Goal: Entertainment & Leisure: Browse casually

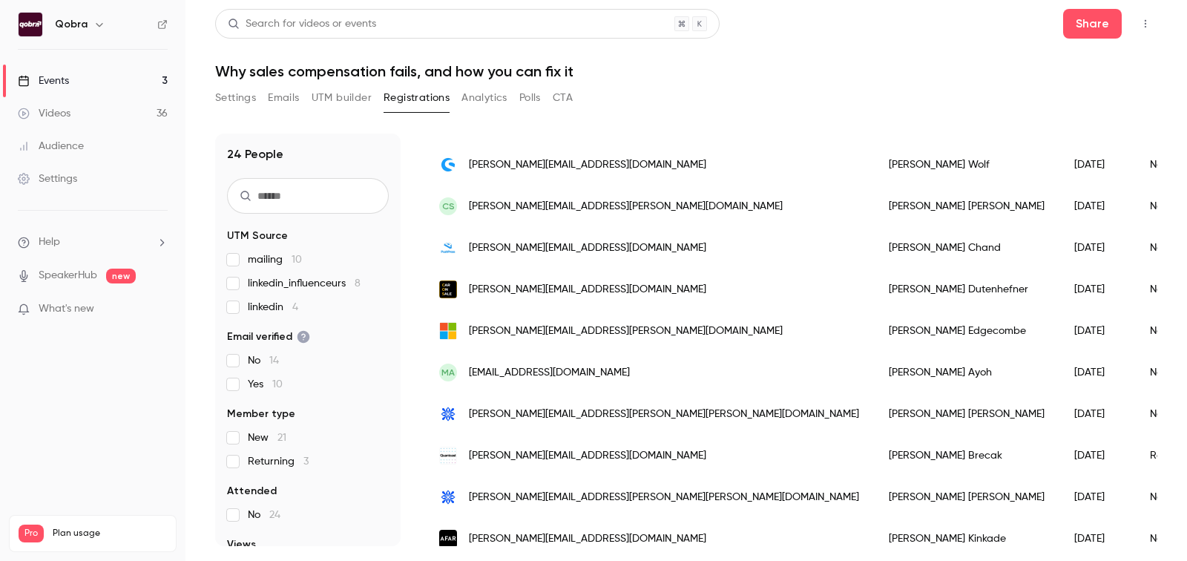
scroll to position [725, 0]
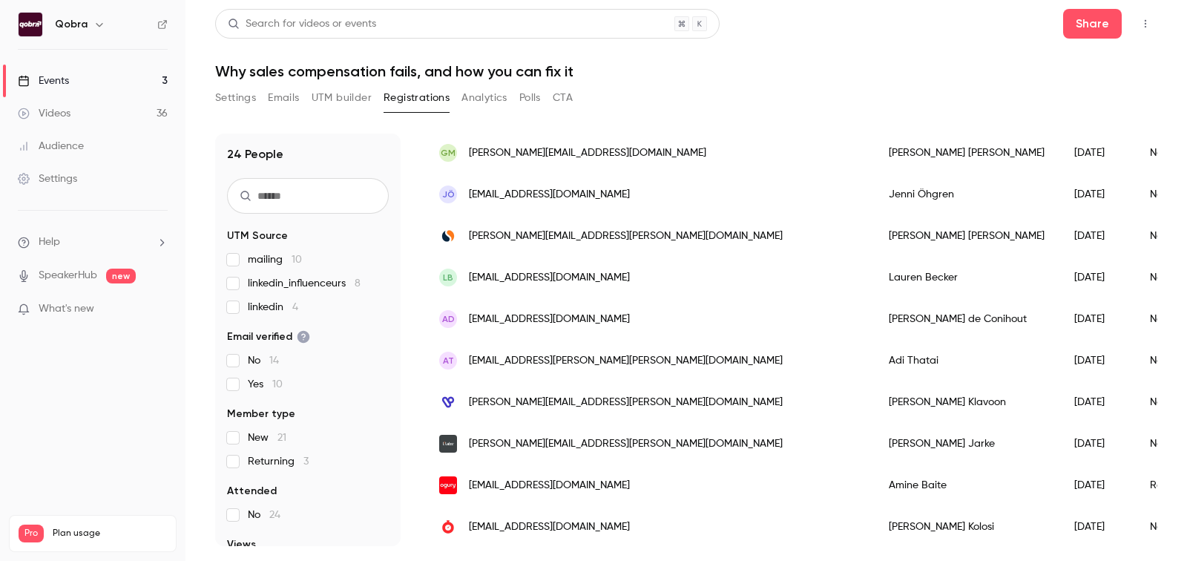
click at [109, 100] on link "Videos 36" at bounding box center [93, 113] width 186 height 33
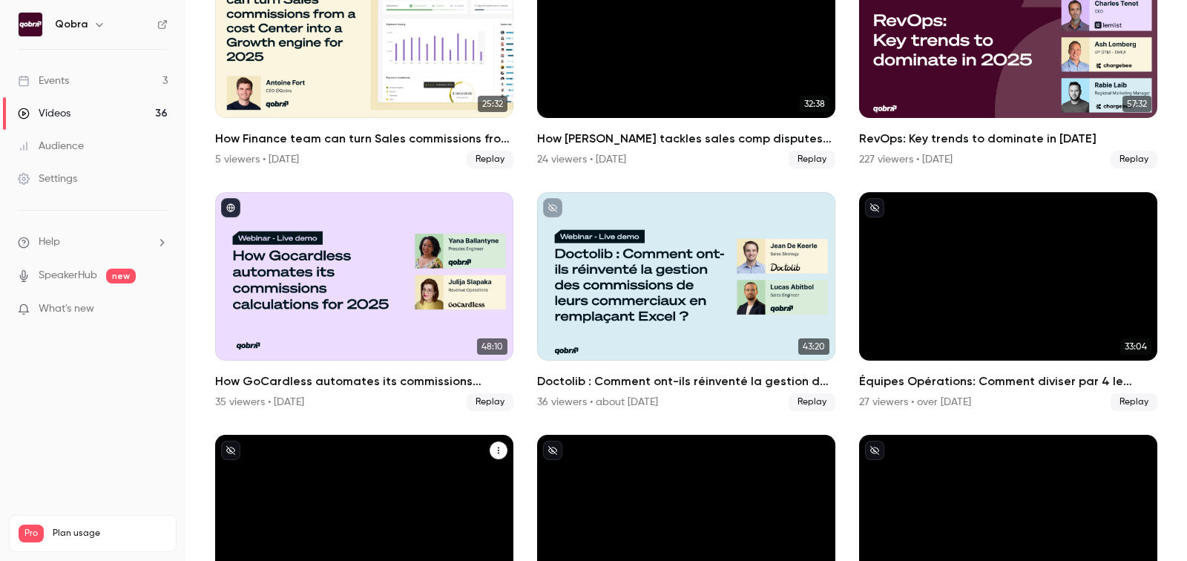
scroll to position [629, 0]
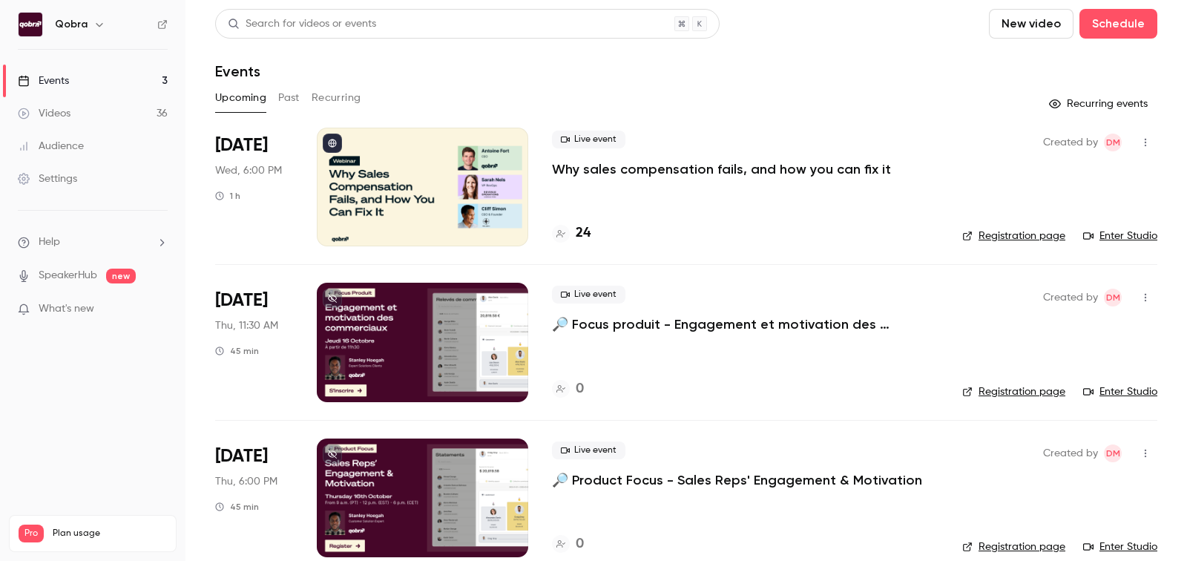
click at [96, 111] on link "Videos 36" at bounding box center [93, 113] width 186 height 33
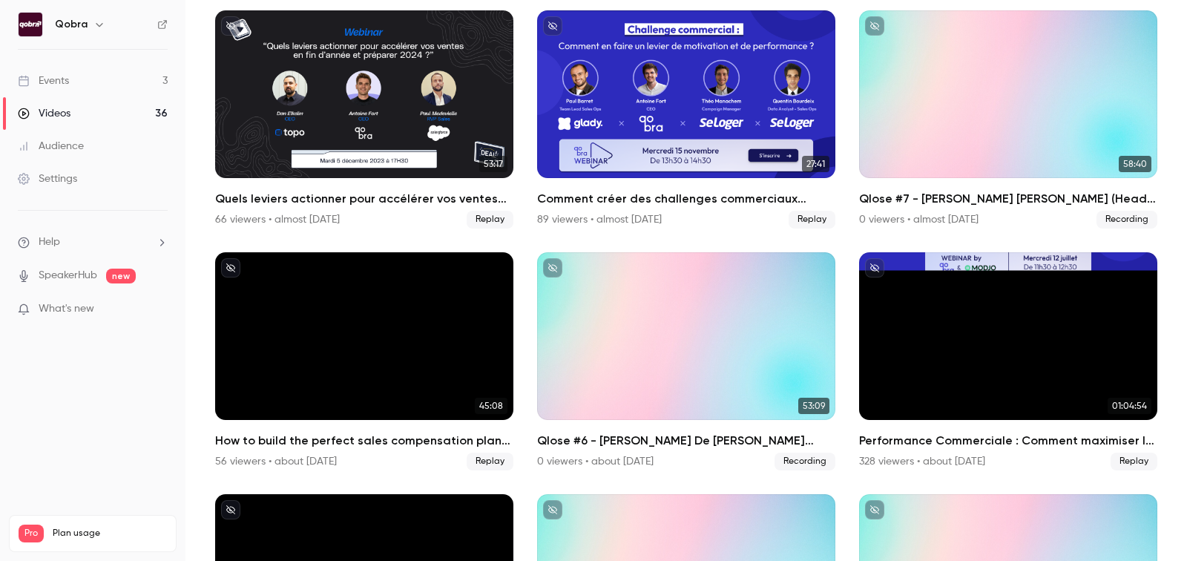
scroll to position [1689, 0]
